Goal: Find specific page/section: Find specific page/section

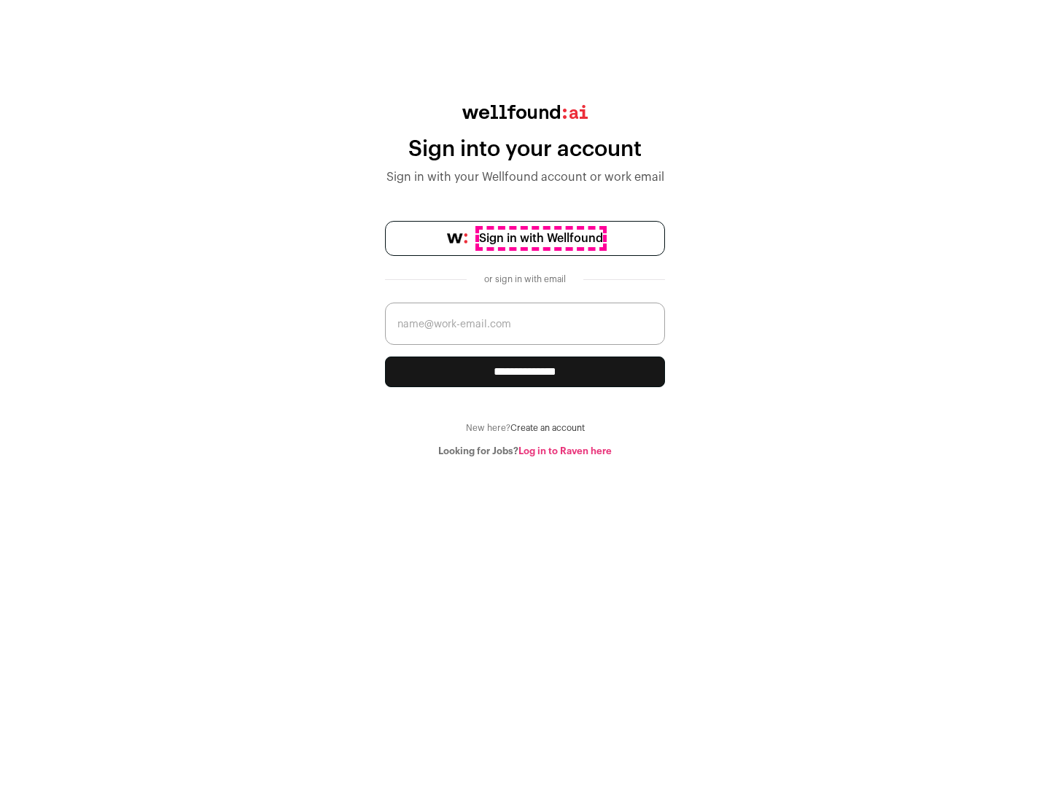
click at [540, 238] on span "Sign in with Wellfound" at bounding box center [541, 238] width 124 height 17
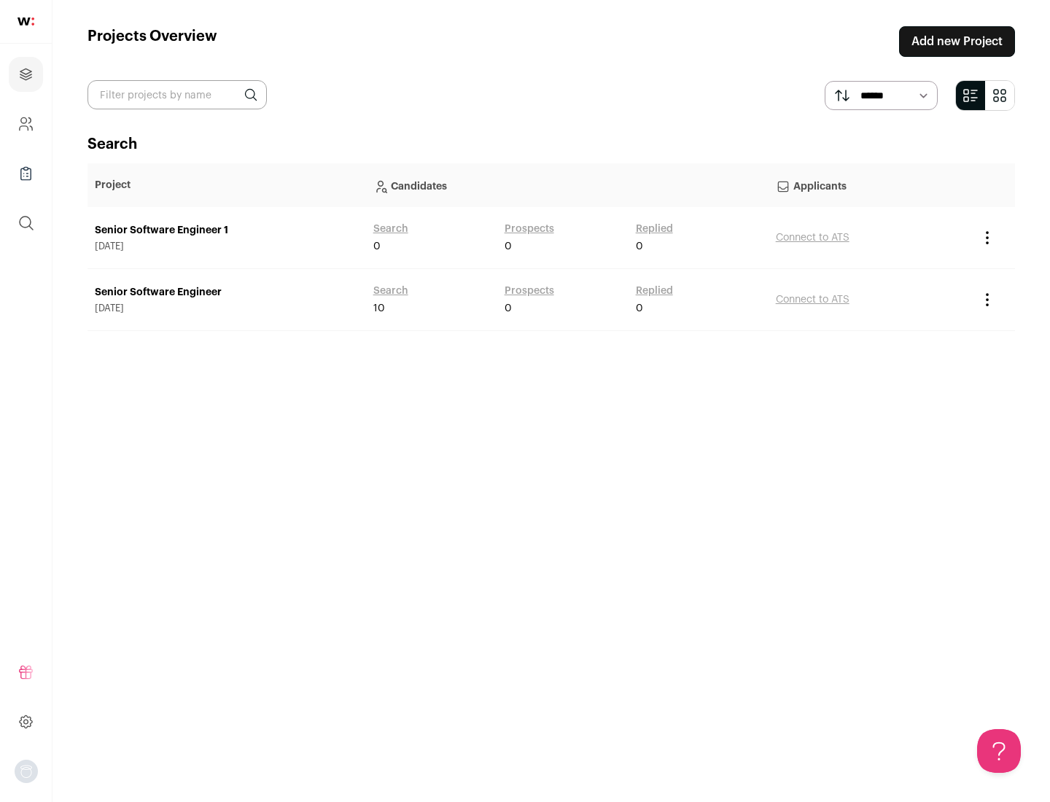
click at [226, 292] on link "Senior Software Engineer" at bounding box center [227, 292] width 264 height 15
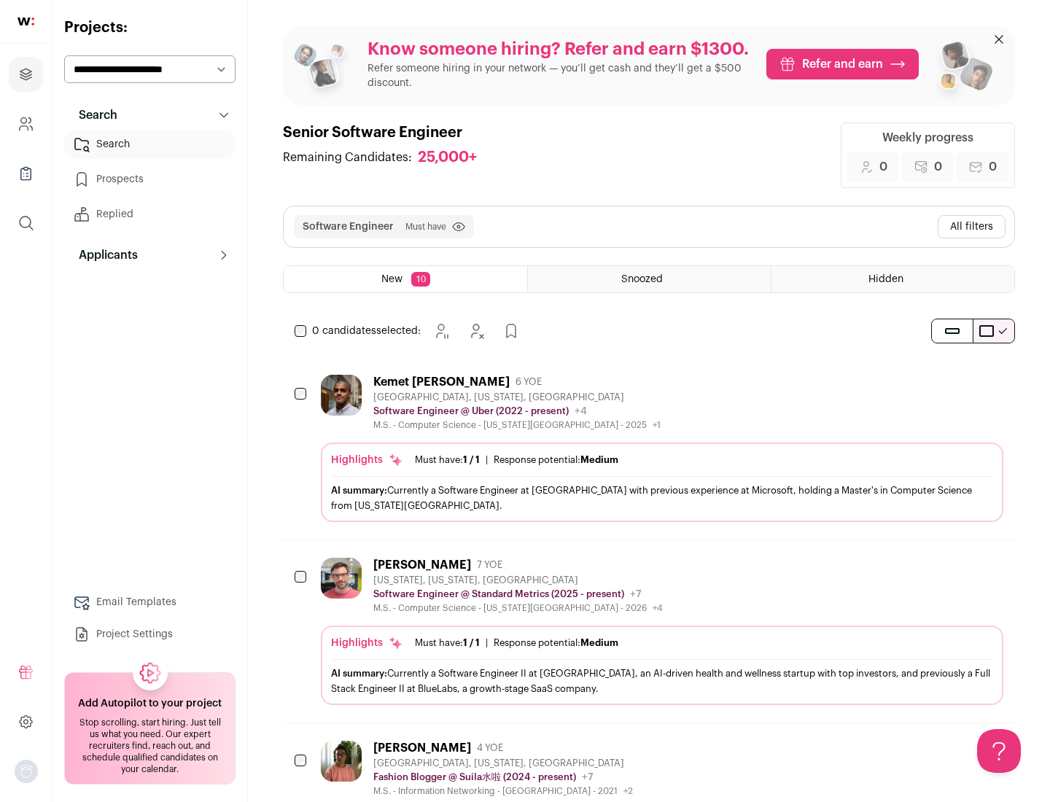
scroll to position [47, 0]
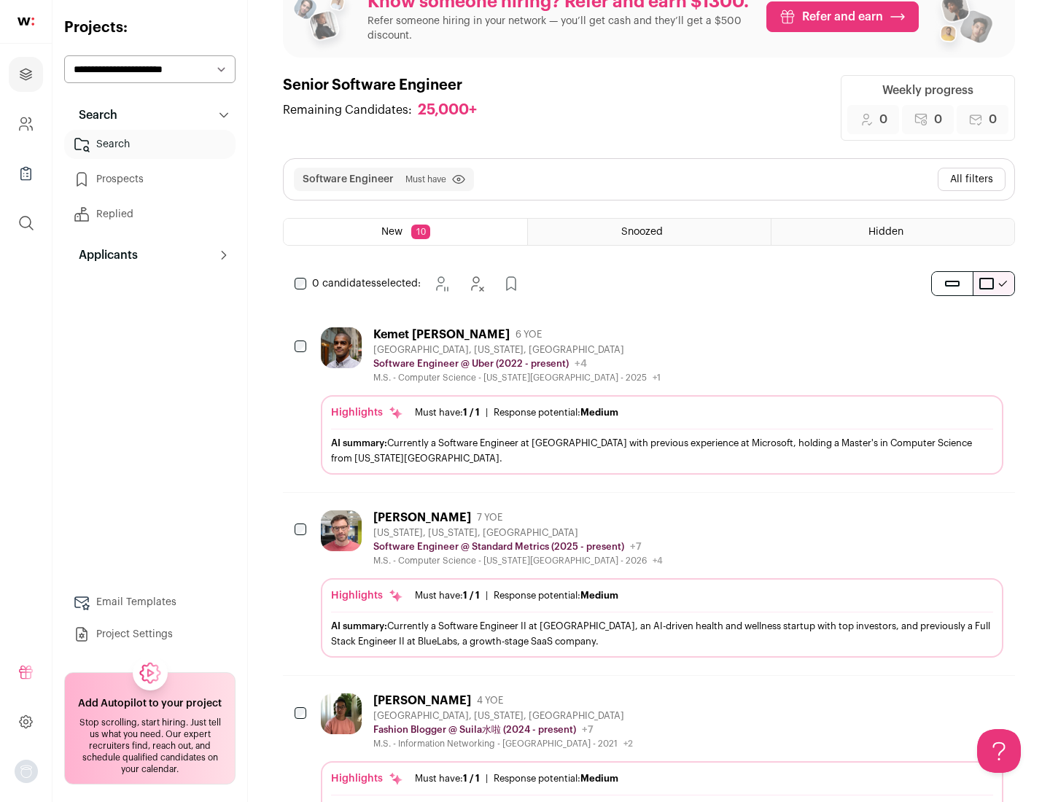
click at [649, 401] on div "Highlights Must have: 1 / 1 How many must haves have been fulfilled? | Response…" at bounding box center [662, 434] width 682 height 79
